Goal: Task Accomplishment & Management: Complete application form

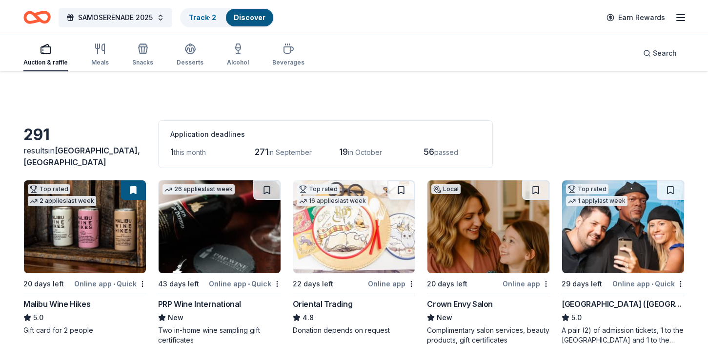
scroll to position [284, 0]
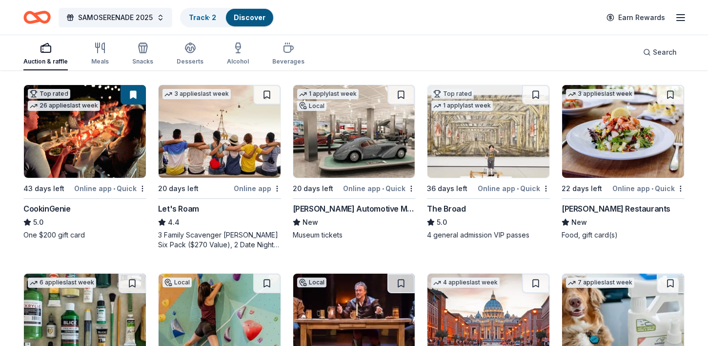
click at [40, 61] on div "Auction & raffle" at bounding box center [45, 62] width 44 height 8
click at [616, 208] on div "[PERSON_NAME] Restaurants" at bounding box center [616, 209] width 109 height 12
click at [309, 164] on img at bounding box center [354, 131] width 122 height 93
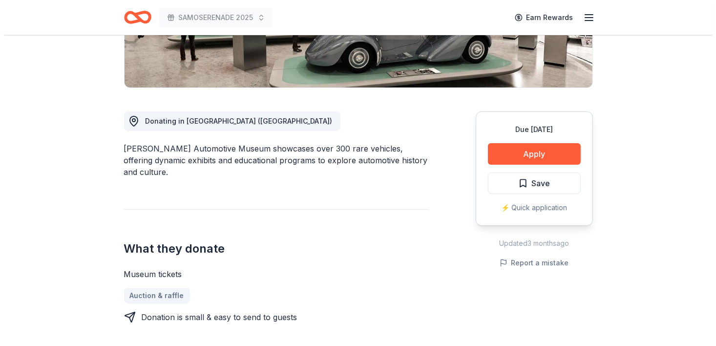
scroll to position [210, 0]
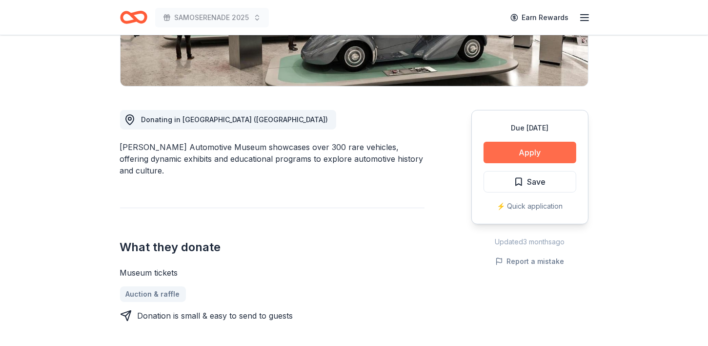
click at [534, 149] on button "Apply" at bounding box center [530, 152] width 93 height 21
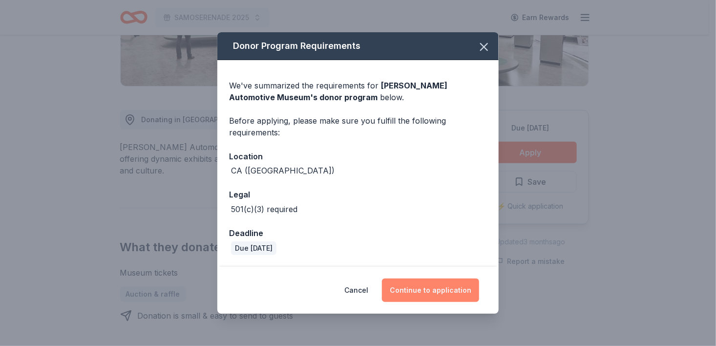
click at [433, 295] on button "Continue to application" at bounding box center [430, 289] width 97 height 23
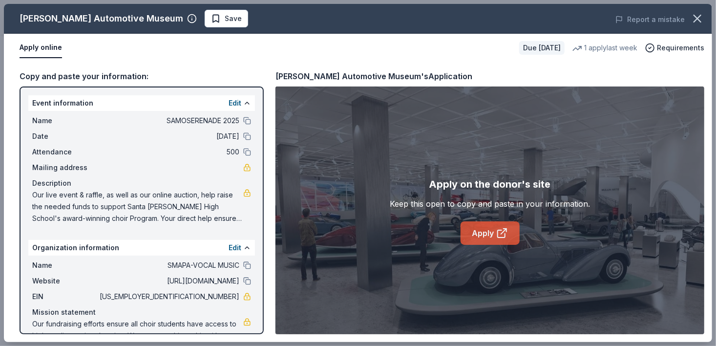
click at [499, 235] on icon at bounding box center [502, 233] width 12 height 12
